Goal: Check status

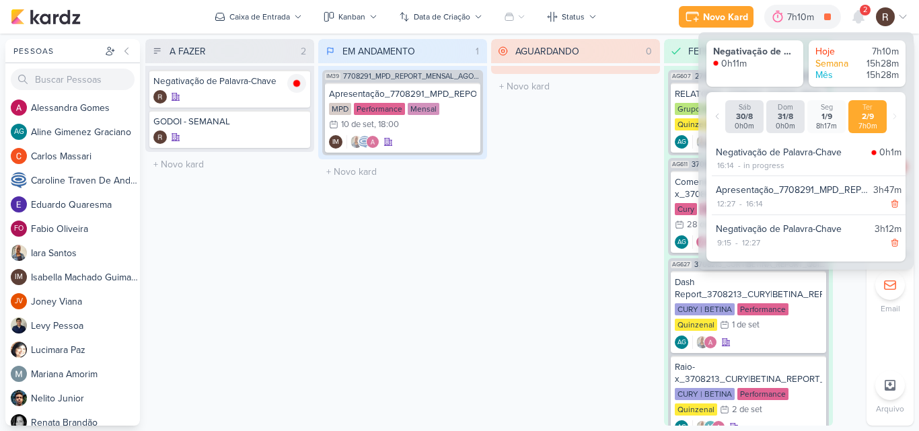
click at [865, 14] on span "2" at bounding box center [865, 10] width 4 height 11
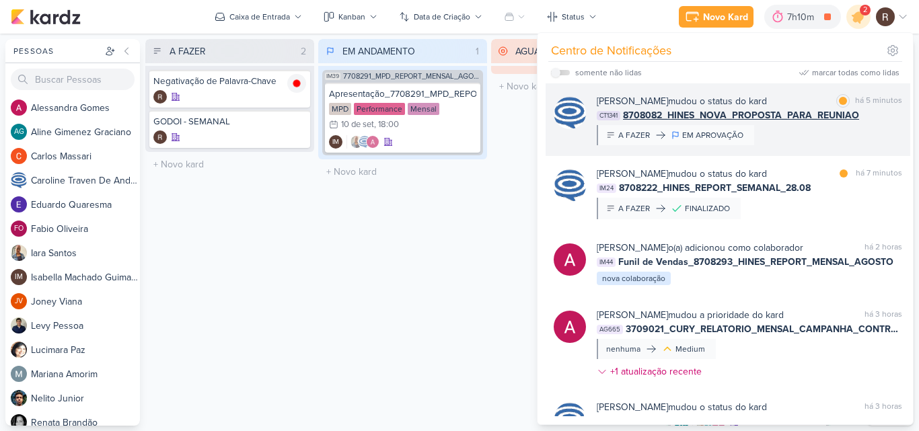
click at [865, 124] on div "[PERSON_NAME] mudou o status do kard marcar como lida há 5 minutos CT1341 87080…" at bounding box center [749, 119] width 305 height 51
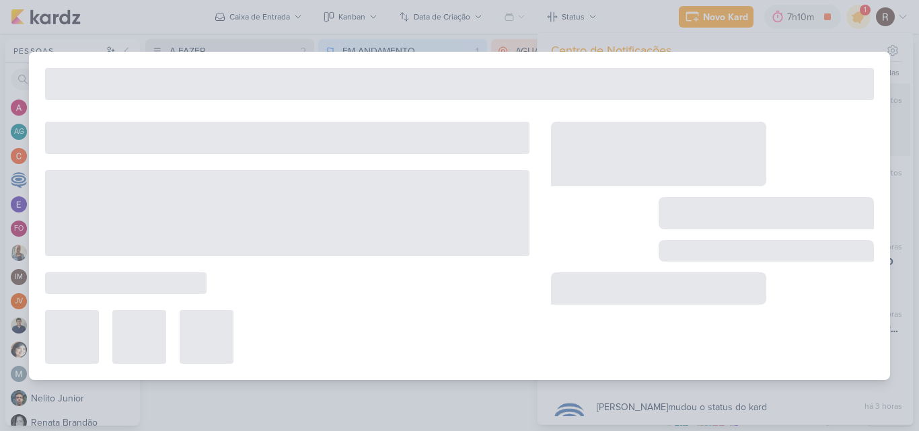
type input "8708082_HINES_NOVA_PROPOSTA_PARA_REUNIAO"
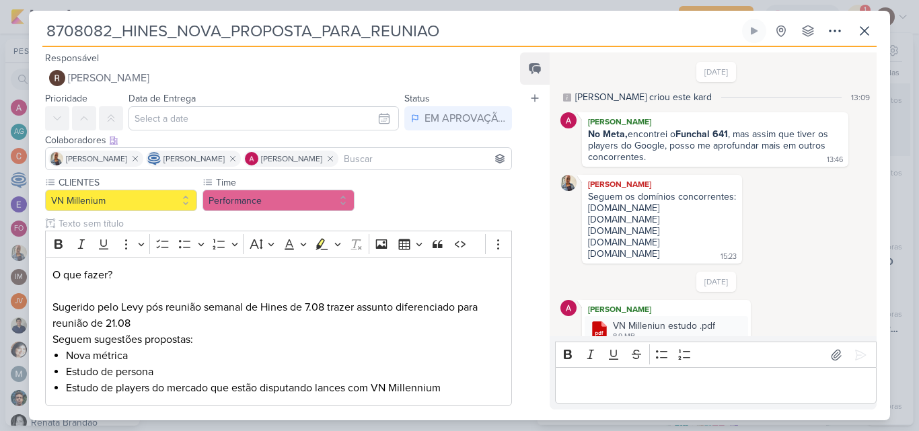
scroll to position [32, 0]
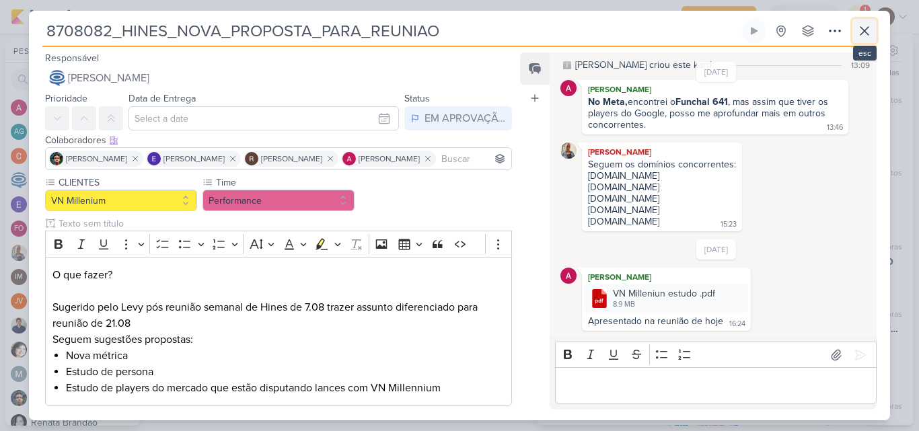
click at [856, 28] on button at bounding box center [864, 31] width 24 height 24
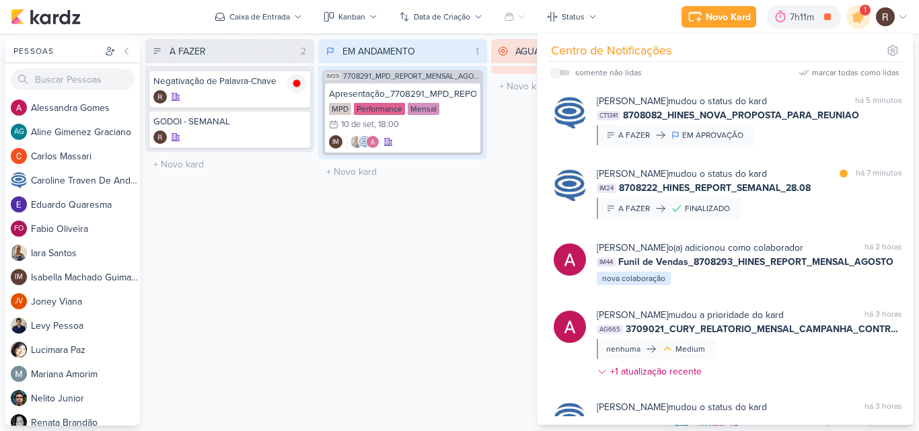
click at [399, 264] on div "EM ANDAMENTO 1 Mover Para Esquerda Mover Para Direita [GEOGRAPHIC_DATA] IM39 77…" at bounding box center [402, 232] width 169 height 387
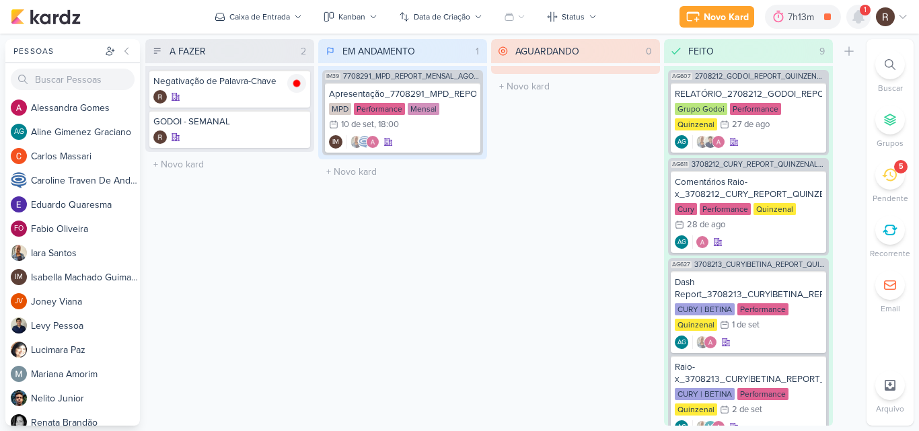
click at [861, 20] on icon at bounding box center [858, 17] width 11 height 12
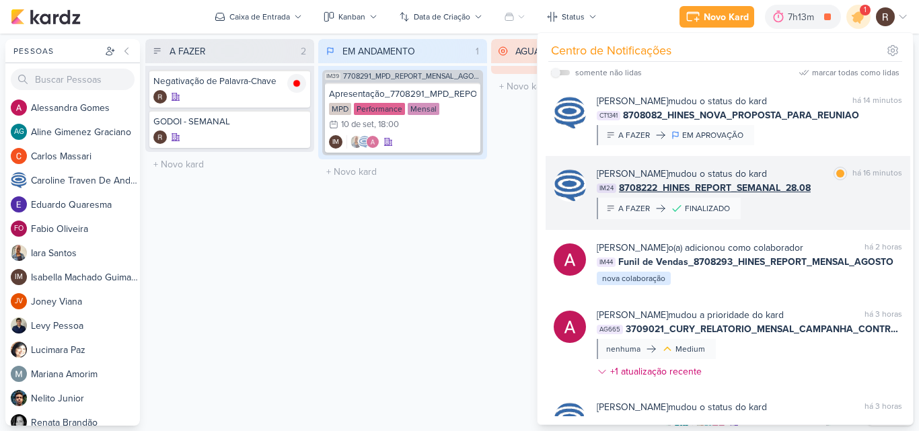
click at [828, 196] on div "[PERSON_NAME] mudou o status do kard marcar como lida há 16 minutos IM24 870822…" at bounding box center [749, 193] width 305 height 52
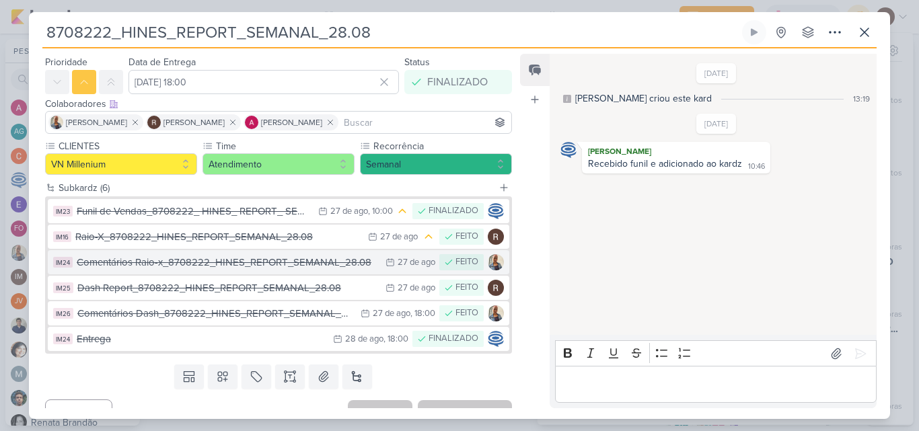
scroll to position [58, 0]
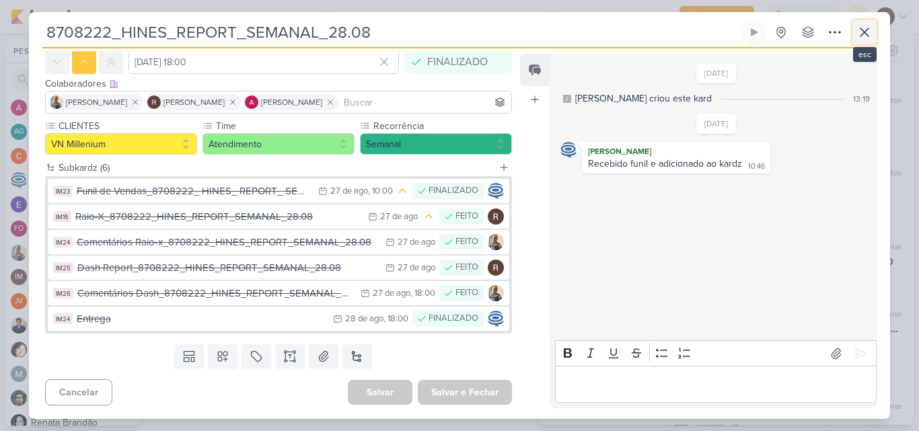
click at [862, 36] on icon at bounding box center [865, 32] width 16 height 16
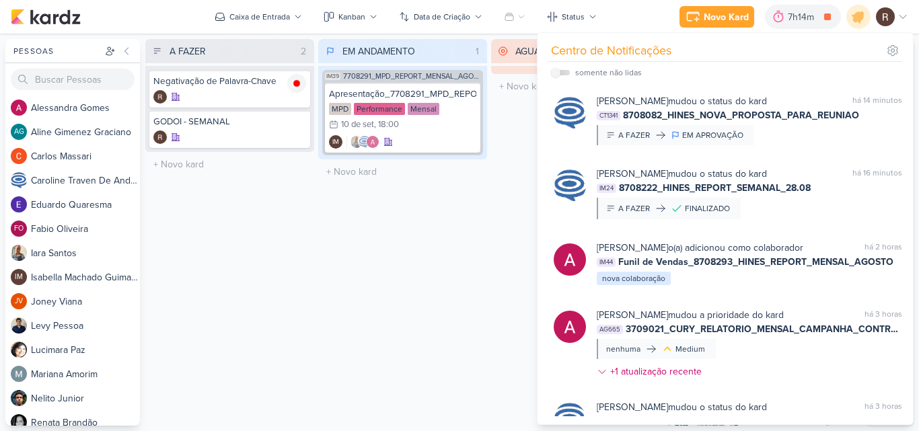
click at [379, 262] on div "EM ANDAMENTO 1 Mover Para Esquerda Mover Para Direita [GEOGRAPHIC_DATA] IM39 77…" at bounding box center [402, 232] width 169 height 387
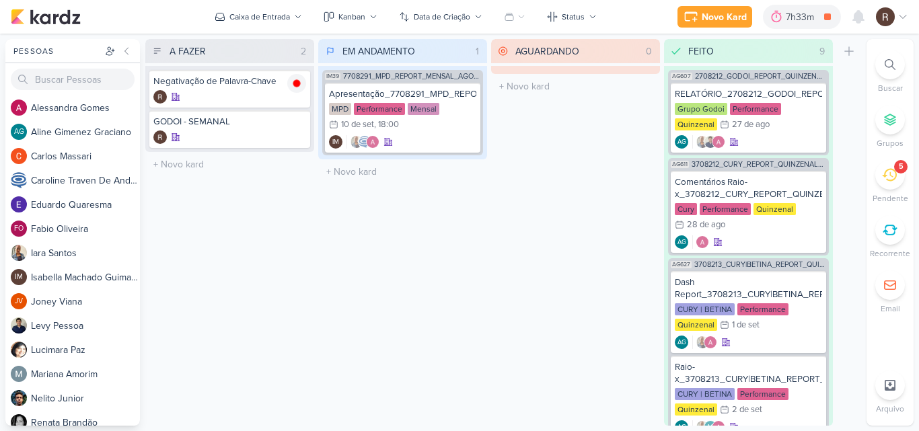
click at [375, 264] on div "EM ANDAMENTO 1 Mover Para Esquerda Mover Para Direita [GEOGRAPHIC_DATA] IM39 77…" at bounding box center [402, 232] width 169 height 387
